Goal: Task Accomplishment & Management: Use online tool/utility

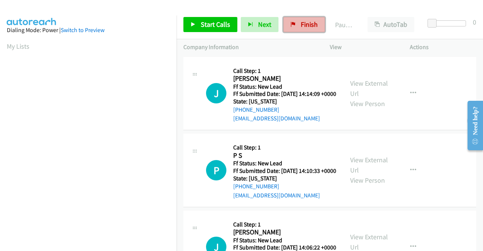
click at [304, 25] on span "Finish" at bounding box center [308, 24] width 17 height 9
click at [295, 25] on link "Finish" at bounding box center [303, 24] width 41 height 15
click at [302, 25] on span "Finish" at bounding box center [308, 24] width 17 height 9
click at [370, 89] on link "View External Url" at bounding box center [369, 88] width 38 height 19
click at [365, 172] on link "View External Url" at bounding box center [369, 164] width 38 height 19
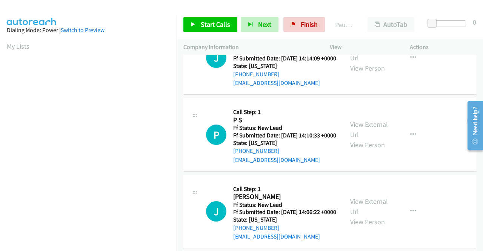
scroll to position [75, 0]
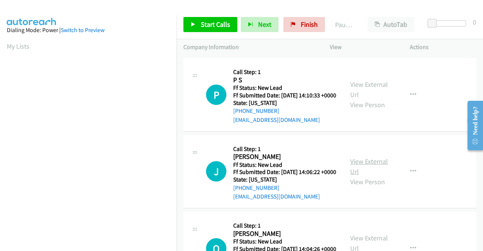
click at [361, 176] on link "View External Url" at bounding box center [369, 166] width 38 height 19
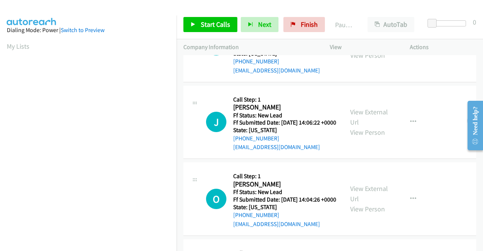
scroll to position [151, 0]
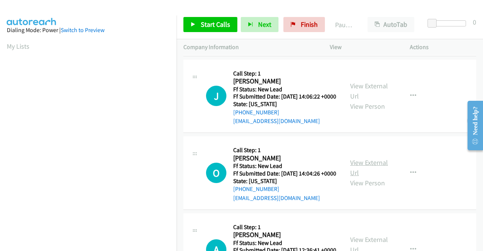
click at [370, 177] on link "View External Url" at bounding box center [369, 167] width 38 height 19
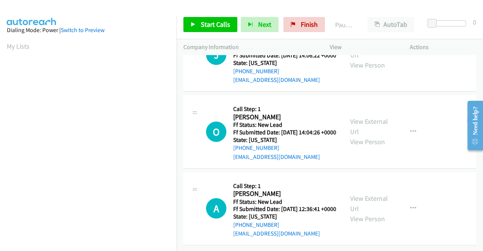
scroll to position [226, 0]
click at [380, 196] on link "View External Url" at bounding box center [369, 203] width 38 height 19
click at [206, 24] on span "Start Calls" at bounding box center [215, 24] width 29 height 9
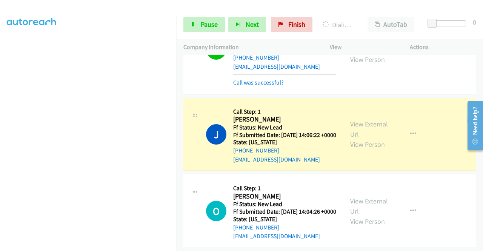
scroll to position [182, 0]
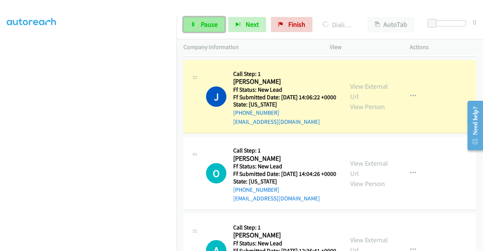
click at [207, 26] on span "Pause" at bounding box center [209, 24] width 17 height 9
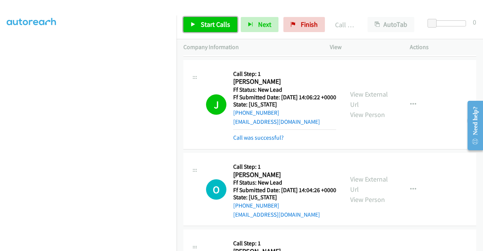
click at [211, 25] on span "Start Calls" at bounding box center [215, 24] width 29 height 9
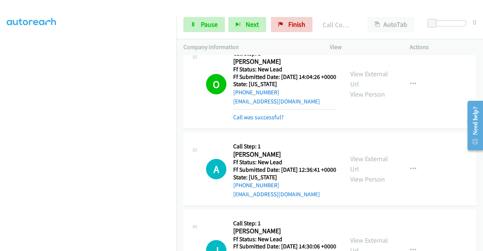
scroll to position [156, 0]
click at [205, 23] on span "Pause" at bounding box center [209, 24] width 17 height 9
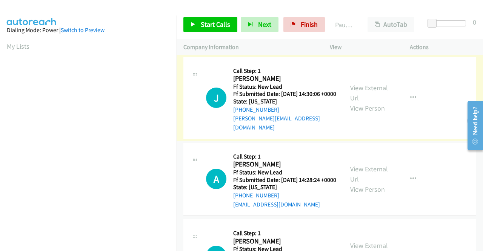
click at [365, 88] on link "View External Url" at bounding box center [369, 92] width 38 height 19
click at [367, 172] on link "View External Url" at bounding box center [369, 173] width 38 height 19
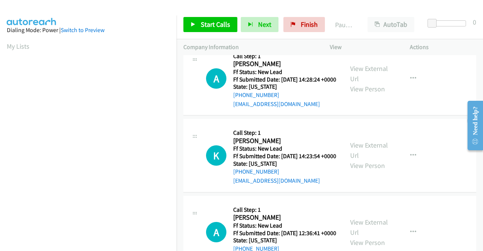
scroll to position [113, 0]
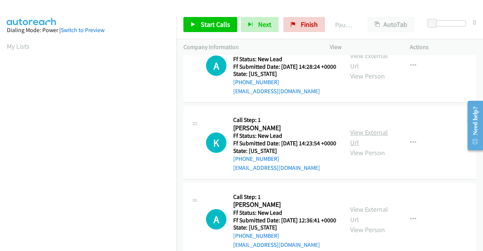
click at [363, 141] on link "View External Url" at bounding box center [369, 137] width 38 height 19
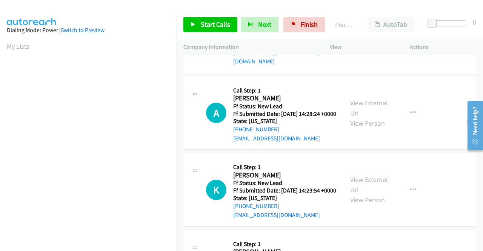
scroll to position [0, 0]
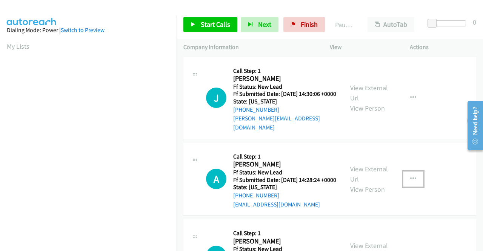
click at [411, 180] on button "button" at bounding box center [413, 178] width 20 height 15
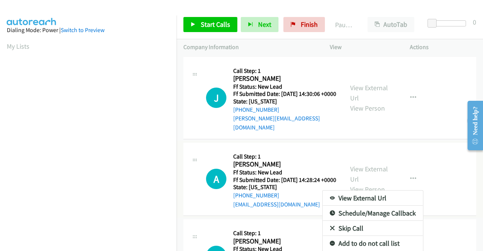
click at [340, 230] on link "Skip Call" at bounding box center [372, 228] width 100 height 15
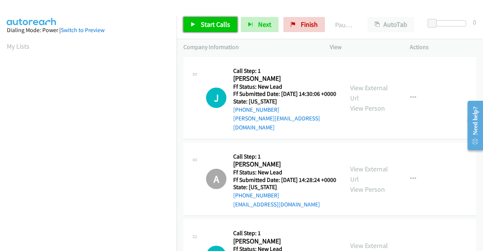
click at [216, 19] on link "Start Calls" at bounding box center [210, 24] width 54 height 15
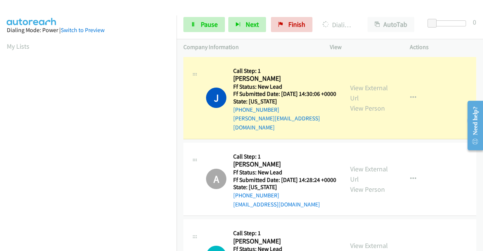
scroll to position [151, 0]
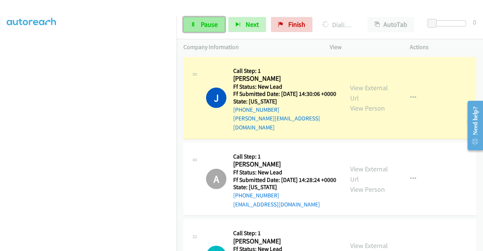
click at [204, 23] on span "Pause" at bounding box center [209, 24] width 17 height 9
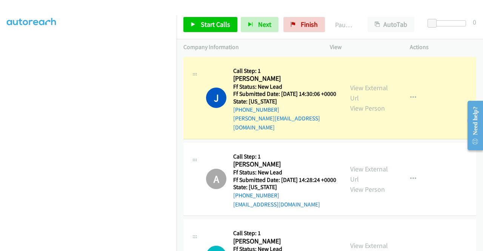
scroll to position [156, 0]
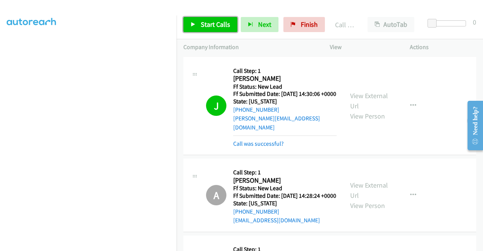
click at [213, 30] on link "Start Calls" at bounding box center [210, 24] width 54 height 15
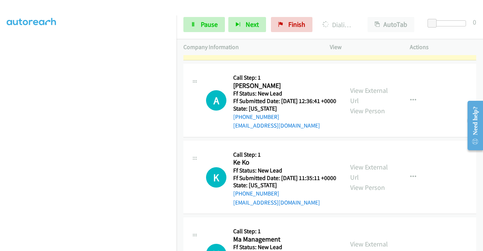
scroll to position [264, 0]
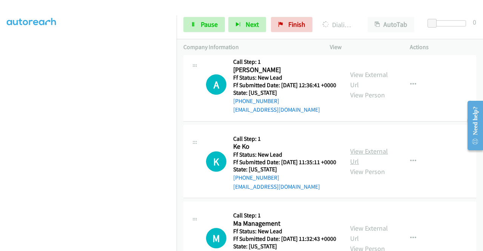
click at [374, 166] on link "View External Url" at bounding box center [369, 156] width 38 height 19
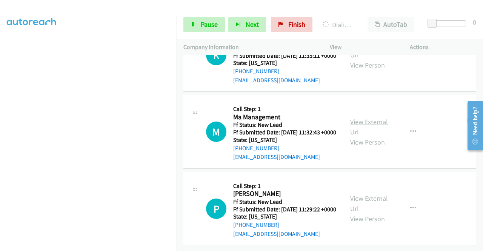
scroll to position [377, 0]
click at [367, 136] on link "View External Url" at bounding box center [369, 126] width 38 height 19
click at [363, 194] on link "View External Url" at bounding box center [369, 203] width 38 height 19
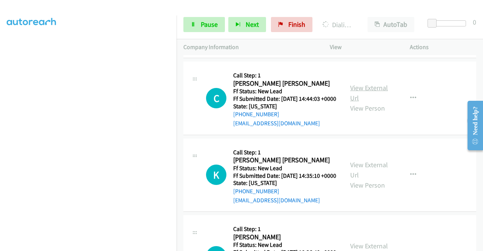
scroll to position [606, 0]
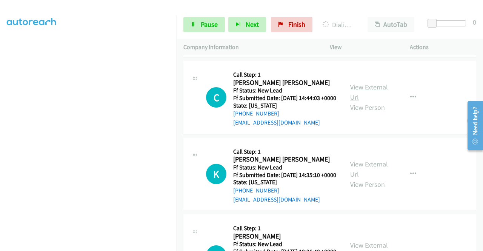
click at [367, 101] on link "View External Url" at bounding box center [369, 92] width 38 height 19
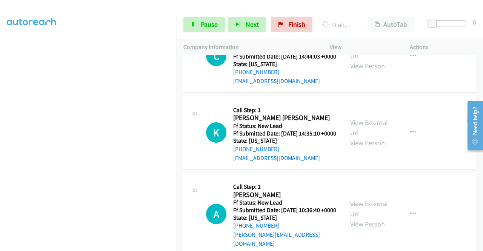
scroll to position [682, 0]
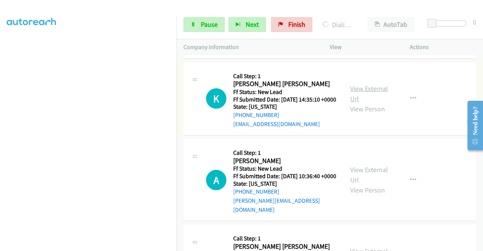
click at [370, 103] on link "View External Url" at bounding box center [369, 93] width 38 height 19
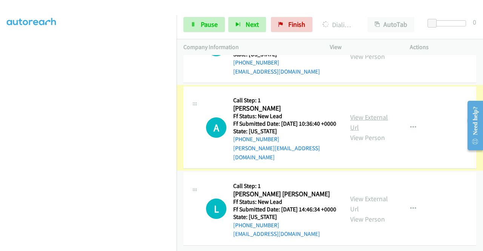
scroll to position [795, 0]
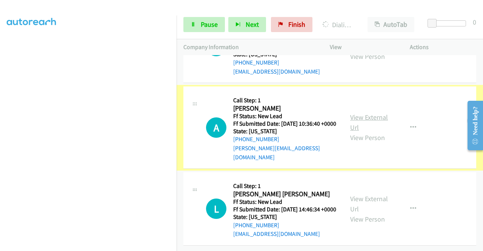
click at [361, 113] on link "View External Url" at bounding box center [369, 122] width 38 height 19
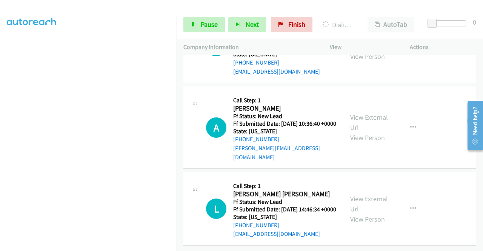
scroll to position [802, 0]
click at [368, 194] on link "View External Url" at bounding box center [369, 203] width 38 height 19
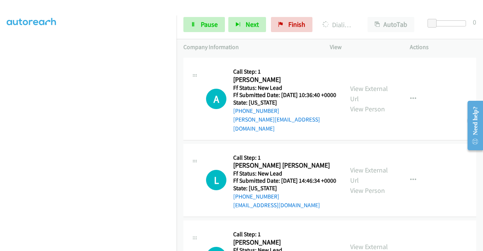
scroll to position [796, 0]
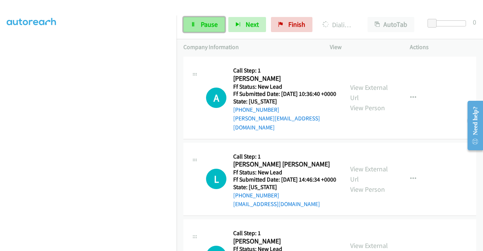
click at [205, 24] on span "Pause" at bounding box center [209, 24] width 17 height 9
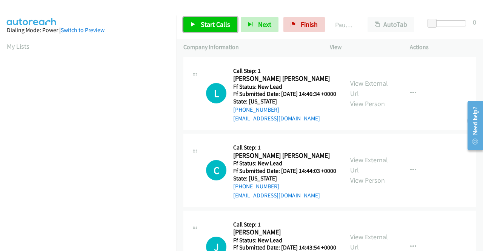
click at [214, 21] on span "Start Calls" at bounding box center [215, 24] width 29 height 9
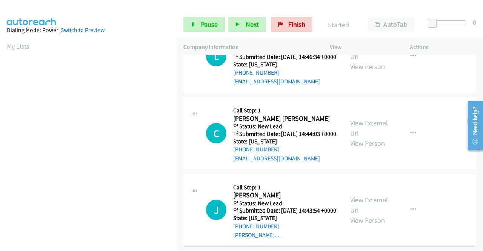
scroll to position [75, 0]
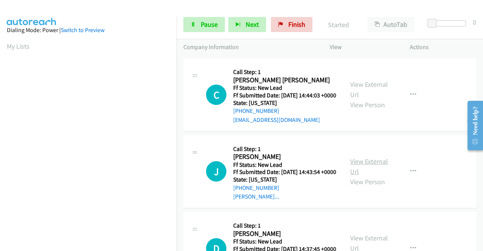
click at [375, 176] on link "View External Url" at bounding box center [369, 166] width 38 height 19
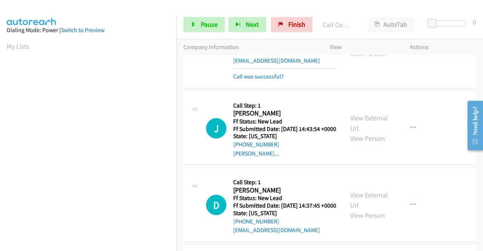
scroll to position [159, 0]
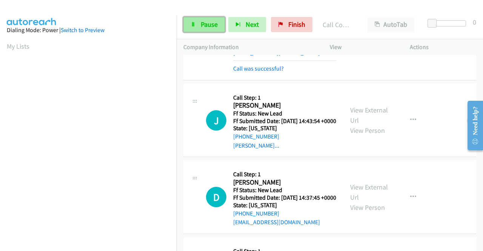
click at [205, 24] on span "Pause" at bounding box center [209, 24] width 17 height 9
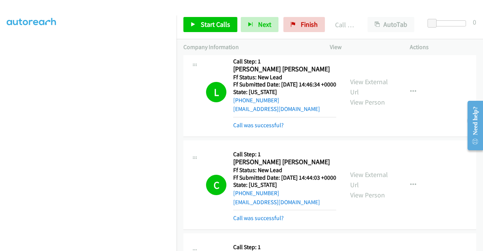
scroll to position [9, 0]
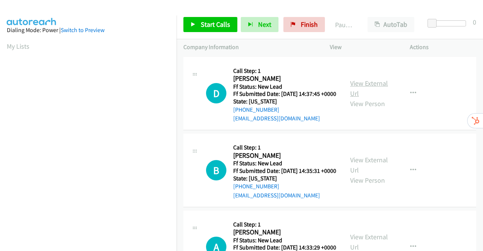
click at [369, 85] on link "View External Url" at bounding box center [369, 88] width 38 height 19
click at [362, 170] on link "View External Url" at bounding box center [369, 164] width 38 height 19
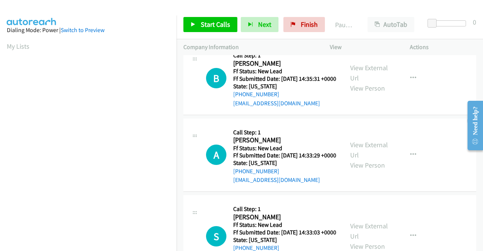
scroll to position [113, 0]
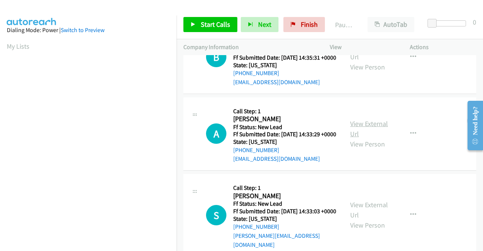
click at [363, 138] on link "View External Url" at bounding box center [369, 128] width 38 height 19
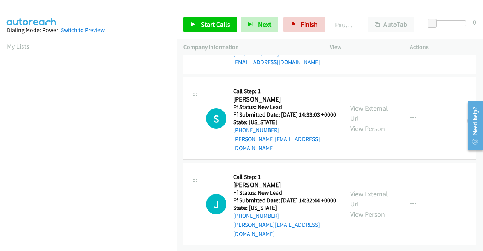
scroll to position [226, 0]
click at [369, 111] on link "View External Url" at bounding box center [369, 113] width 38 height 19
click at [371, 191] on link "View External Url" at bounding box center [369, 198] width 38 height 19
click at [211, 22] on span "Start Calls" at bounding box center [215, 24] width 29 height 9
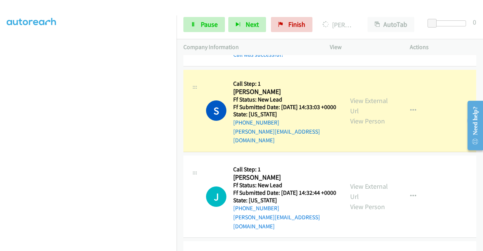
scroll to position [379, 0]
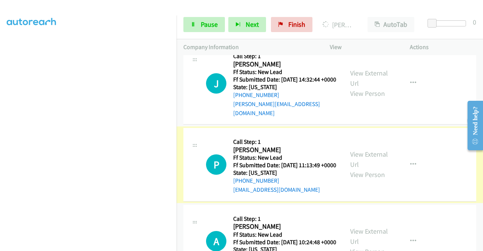
click at [375, 169] on link "View External Url" at bounding box center [369, 159] width 38 height 19
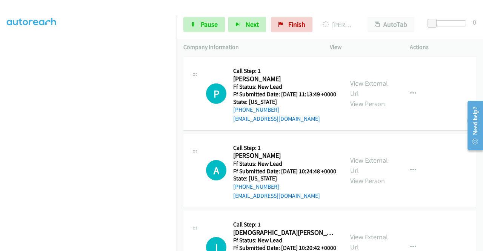
scroll to position [492, 0]
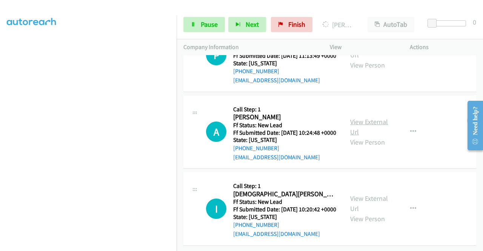
click at [379, 136] on link "View External Url" at bounding box center [369, 126] width 38 height 19
click at [363, 194] on link "View External Url" at bounding box center [369, 203] width 38 height 19
click at [196, 23] on link "Pause" at bounding box center [203, 24] width 41 height 15
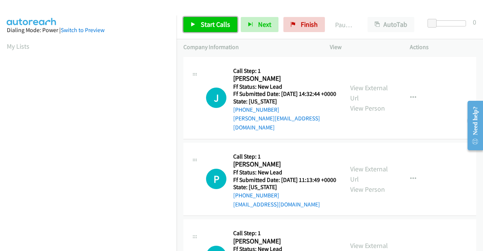
click at [202, 22] on span "Start Calls" at bounding box center [215, 24] width 29 height 9
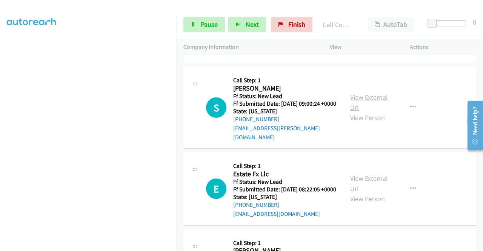
scroll to position [370, 0]
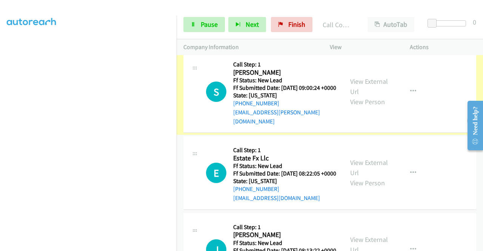
click at [369, 96] on link "View External Url" at bounding box center [369, 86] width 38 height 19
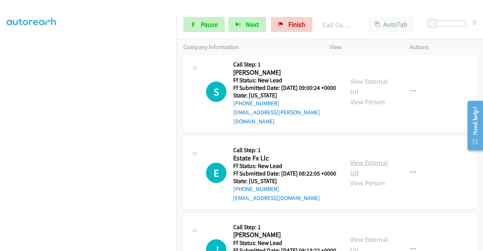
click at [365, 177] on link "View External Url" at bounding box center [369, 167] width 38 height 19
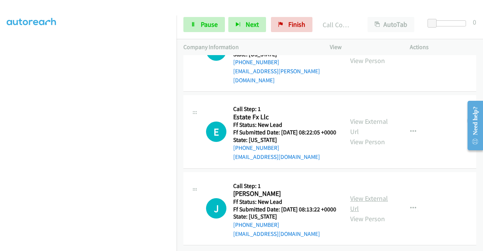
click at [370, 194] on link "View External Url" at bounding box center [369, 203] width 38 height 19
click at [208, 24] on span "Pause" at bounding box center [209, 24] width 17 height 9
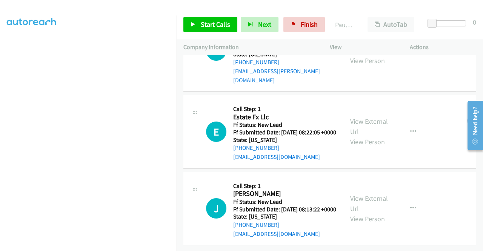
scroll to position [172, 0]
click at [198, 25] on link "Start Calls" at bounding box center [210, 24] width 54 height 15
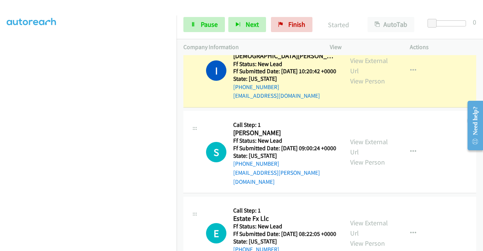
scroll to position [299, 0]
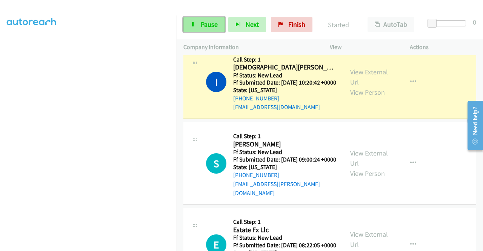
click at [198, 22] on link "Pause" at bounding box center [203, 24] width 41 height 15
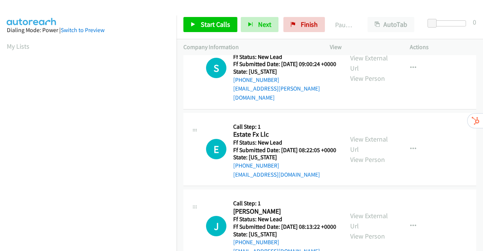
scroll to position [66, 0]
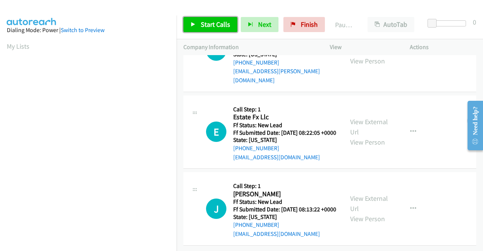
click at [213, 24] on span "Start Calls" at bounding box center [215, 24] width 29 height 9
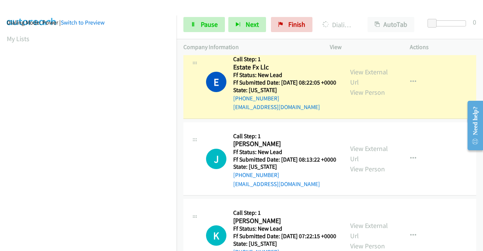
scroll to position [0, 0]
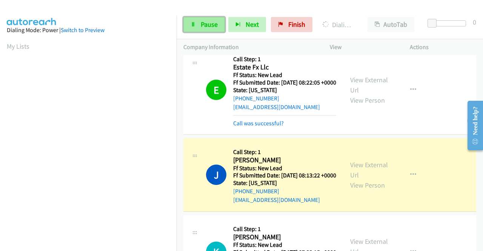
click at [204, 28] on span "Pause" at bounding box center [209, 24] width 17 height 9
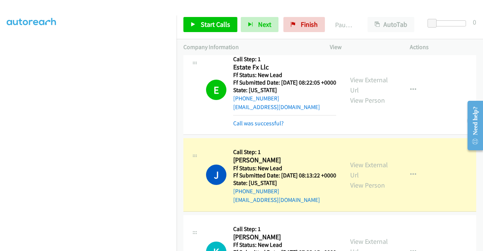
scroll to position [172, 0]
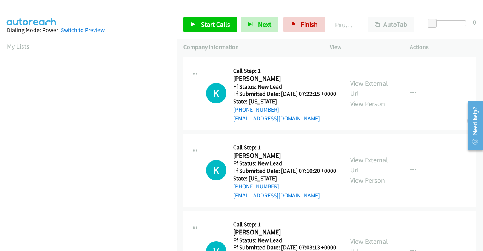
scroll to position [172, 0]
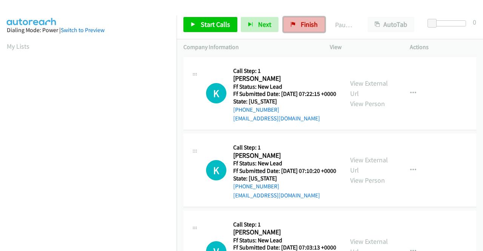
click at [293, 25] on link "Finish" at bounding box center [303, 24] width 41 height 15
click at [361, 87] on link "View External Url" at bounding box center [369, 88] width 38 height 19
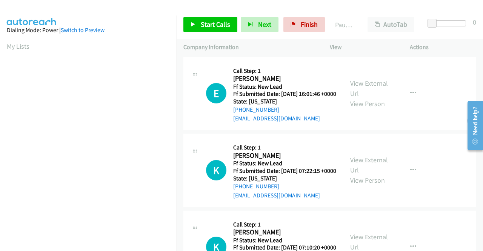
click at [367, 170] on link "View External Url" at bounding box center [369, 164] width 38 height 19
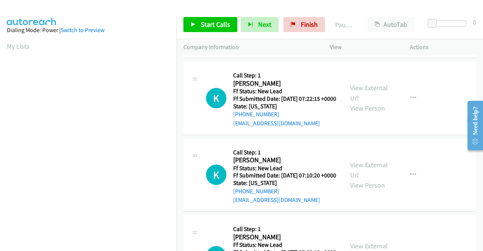
scroll to position [75, 0]
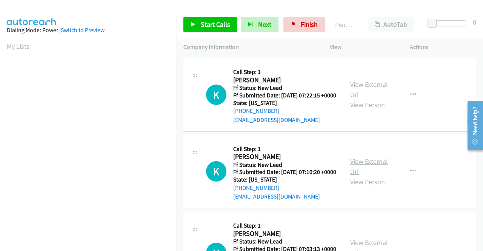
click at [367, 176] on link "View External Url" at bounding box center [369, 166] width 38 height 19
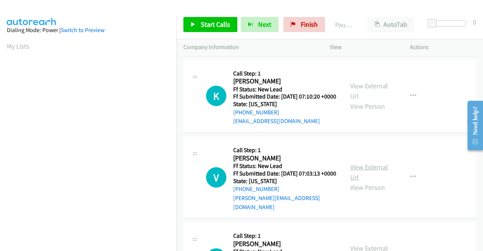
click at [354, 181] on link "View External Url" at bounding box center [369, 171] width 38 height 19
click at [214, 22] on span "Start Calls" at bounding box center [215, 24] width 29 height 9
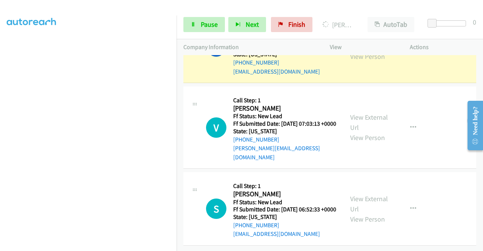
scroll to position [265, 0]
click at [373, 194] on link "View External Url" at bounding box center [369, 203] width 38 height 19
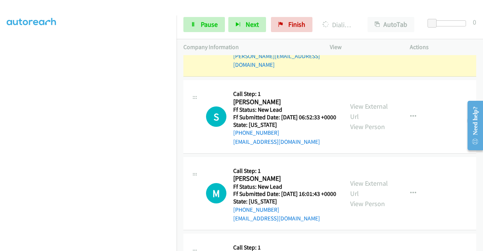
scroll to position [416, 0]
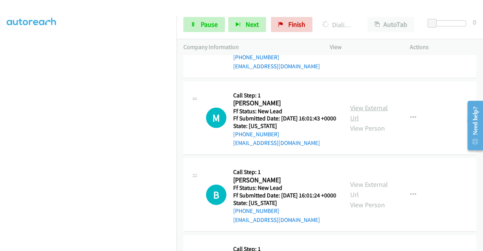
click at [376, 122] on link "View External Url" at bounding box center [369, 112] width 38 height 19
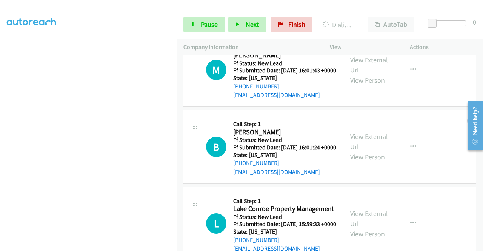
scroll to position [492, 0]
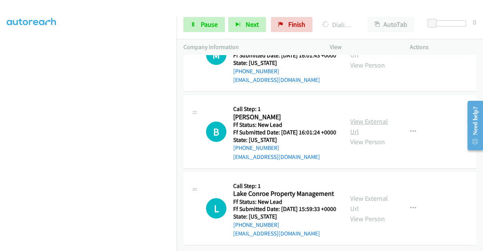
click at [368, 136] on link "View External Url" at bounding box center [369, 126] width 38 height 19
click at [369, 194] on link "View External Url" at bounding box center [369, 203] width 38 height 19
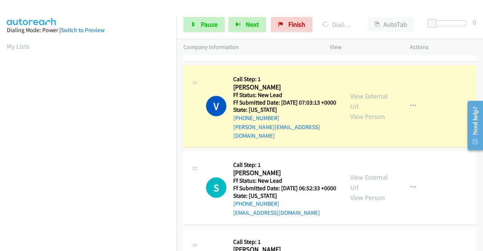
scroll to position [172, 0]
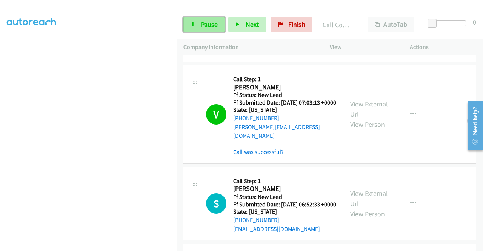
drag, startPoint x: 197, startPoint y: 19, endPoint x: 194, endPoint y: 22, distance: 4.3
click at [197, 20] on link "Pause" at bounding box center [203, 24] width 41 height 15
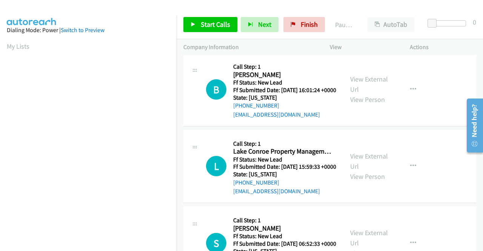
scroll to position [113, 0]
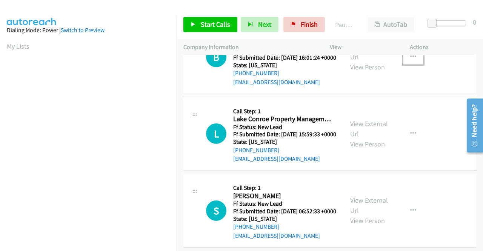
click at [405, 64] on button "button" at bounding box center [413, 56] width 20 height 15
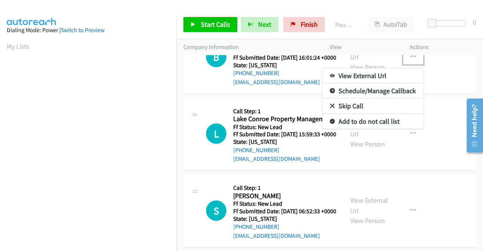
scroll to position [42, 0]
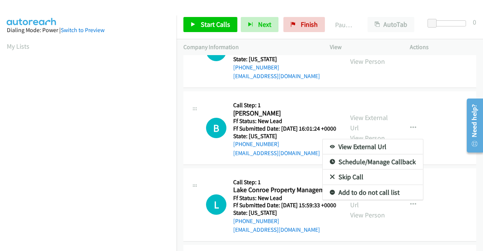
click at [342, 184] on link "Skip Call" at bounding box center [372, 176] width 100 height 15
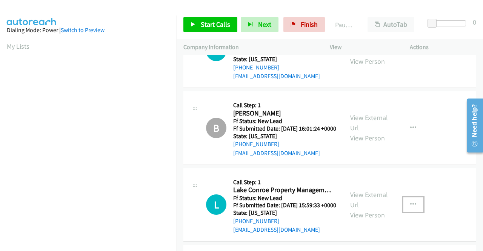
click at [410, 207] on icon "button" at bounding box center [413, 204] width 6 height 6
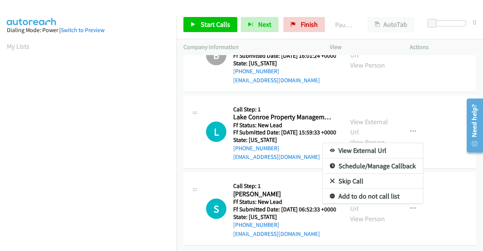
scroll to position [79, 0]
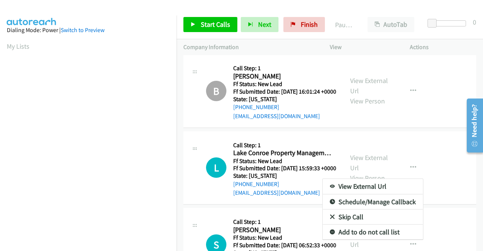
click at [350, 224] on link "Skip Call" at bounding box center [372, 216] width 100 height 15
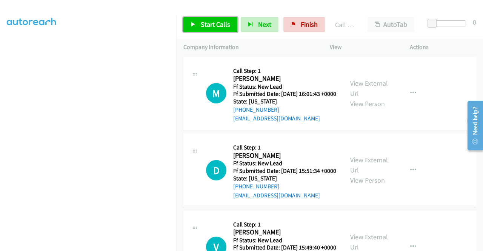
click at [208, 25] on span "Start Calls" at bounding box center [215, 24] width 29 height 9
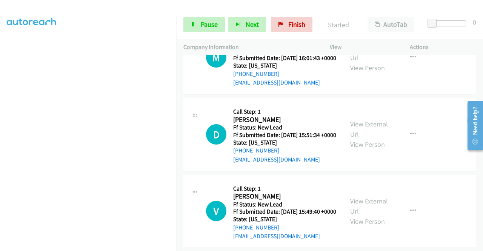
scroll to position [75, 0]
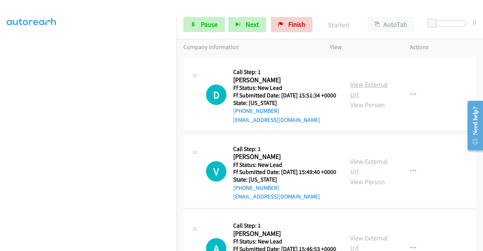
click at [377, 95] on link "View External Url" at bounding box center [369, 89] width 38 height 19
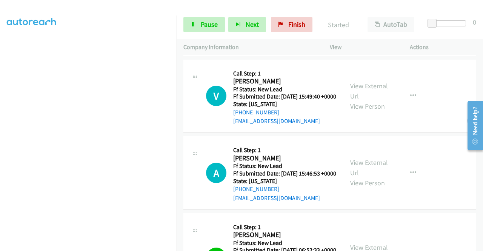
click at [366, 100] on link "View External Url" at bounding box center [369, 90] width 38 height 19
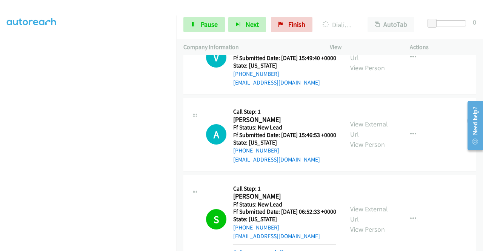
scroll to position [226, 0]
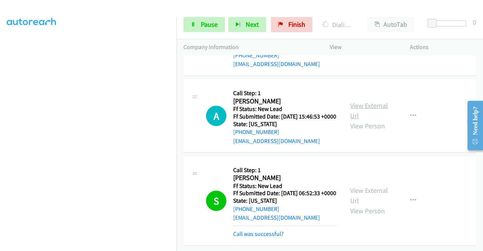
click at [372, 112] on link "View External Url" at bounding box center [369, 110] width 38 height 19
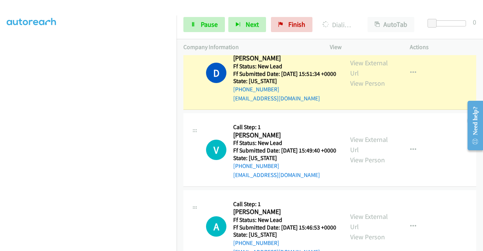
scroll to position [172, 0]
click at [208, 21] on span "Pause" at bounding box center [209, 24] width 17 height 9
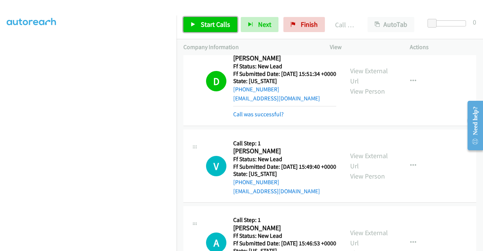
click at [209, 20] on span "Start Calls" at bounding box center [215, 24] width 29 height 9
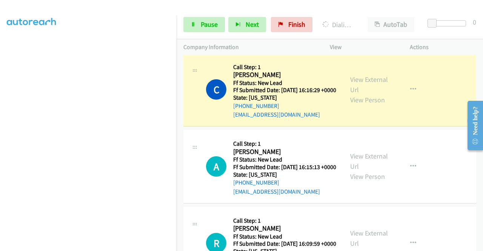
scroll to position [452, 0]
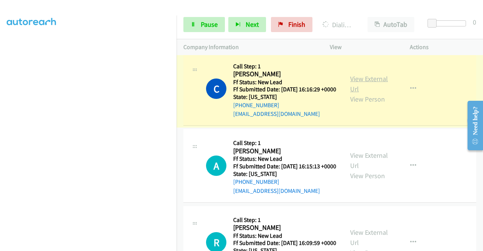
click at [363, 93] on link "View External Url" at bounding box center [369, 83] width 38 height 19
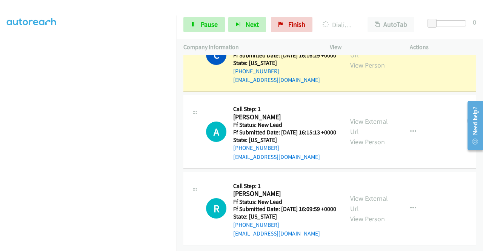
scroll to position [528, 0]
click at [361, 129] on link "View External Url" at bounding box center [369, 126] width 38 height 19
click at [373, 194] on link "View External Url" at bounding box center [369, 203] width 38 height 19
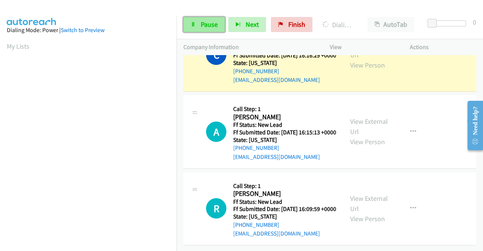
click at [204, 25] on span "Pause" at bounding box center [209, 24] width 17 height 9
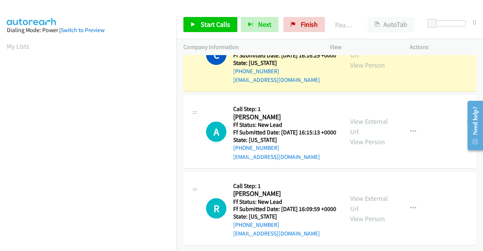
scroll to position [172, 0]
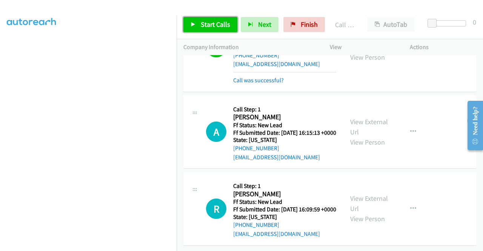
click at [205, 27] on span "Start Calls" at bounding box center [215, 24] width 29 height 9
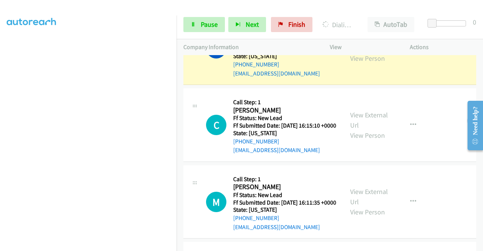
scroll to position [528, 0]
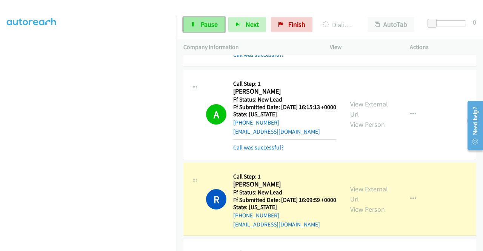
click at [203, 27] on span "Pause" at bounding box center [209, 24] width 17 height 9
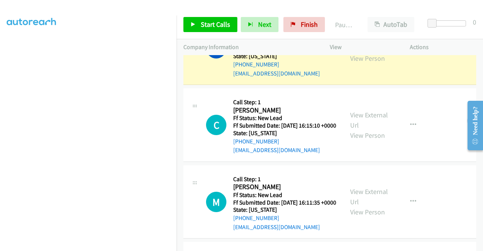
scroll to position [172, 0]
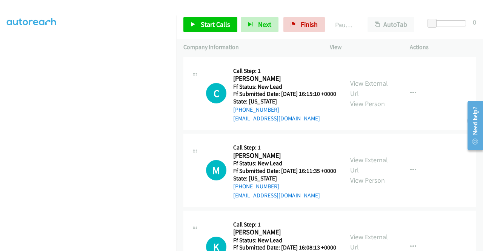
scroll to position [172, 0]
click at [291, 22] on icon at bounding box center [292, 24] width 5 height 5
